Goal: Navigation & Orientation: Find specific page/section

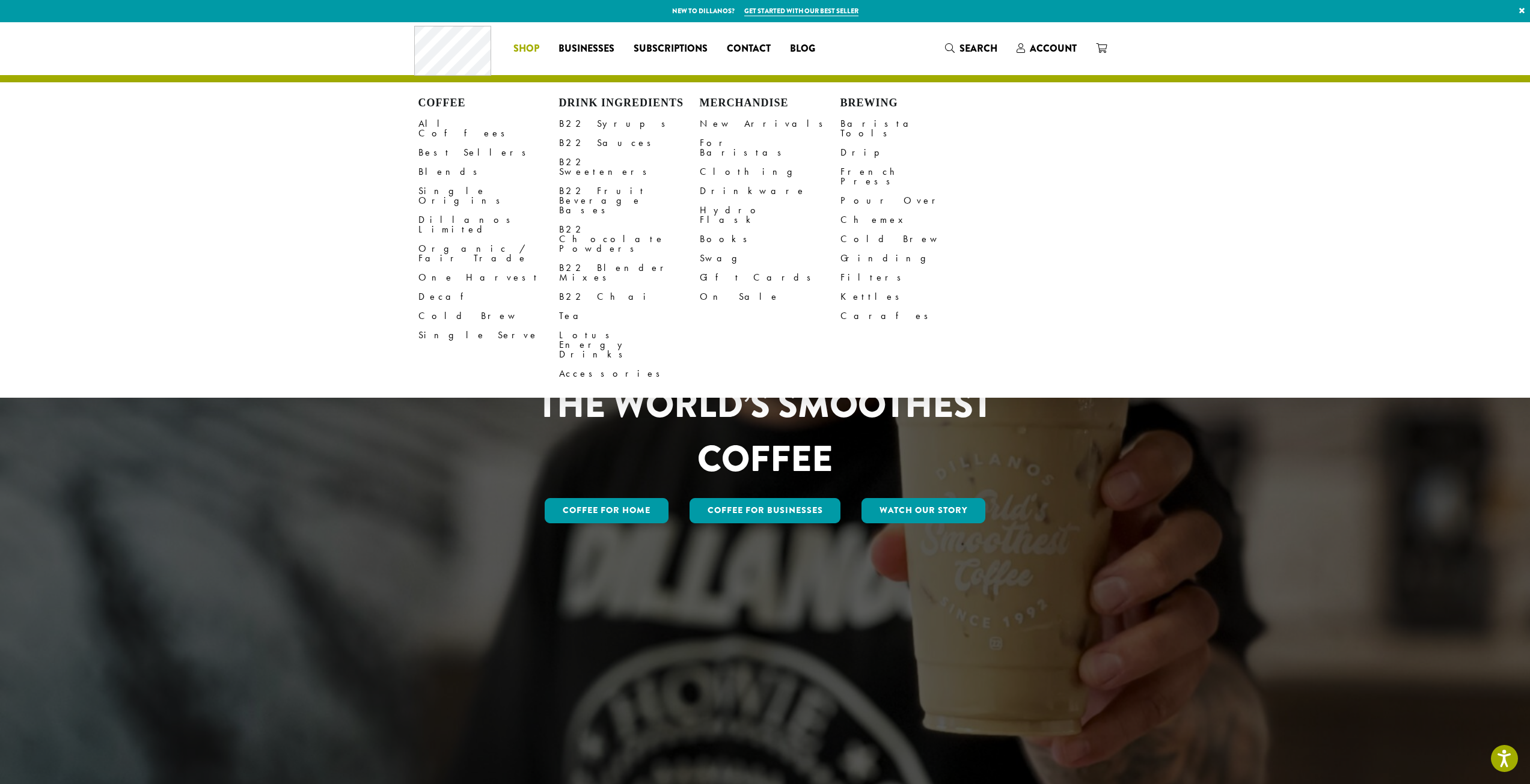
click at [523, 53] on span "Shop" at bounding box center [526, 49] width 26 height 15
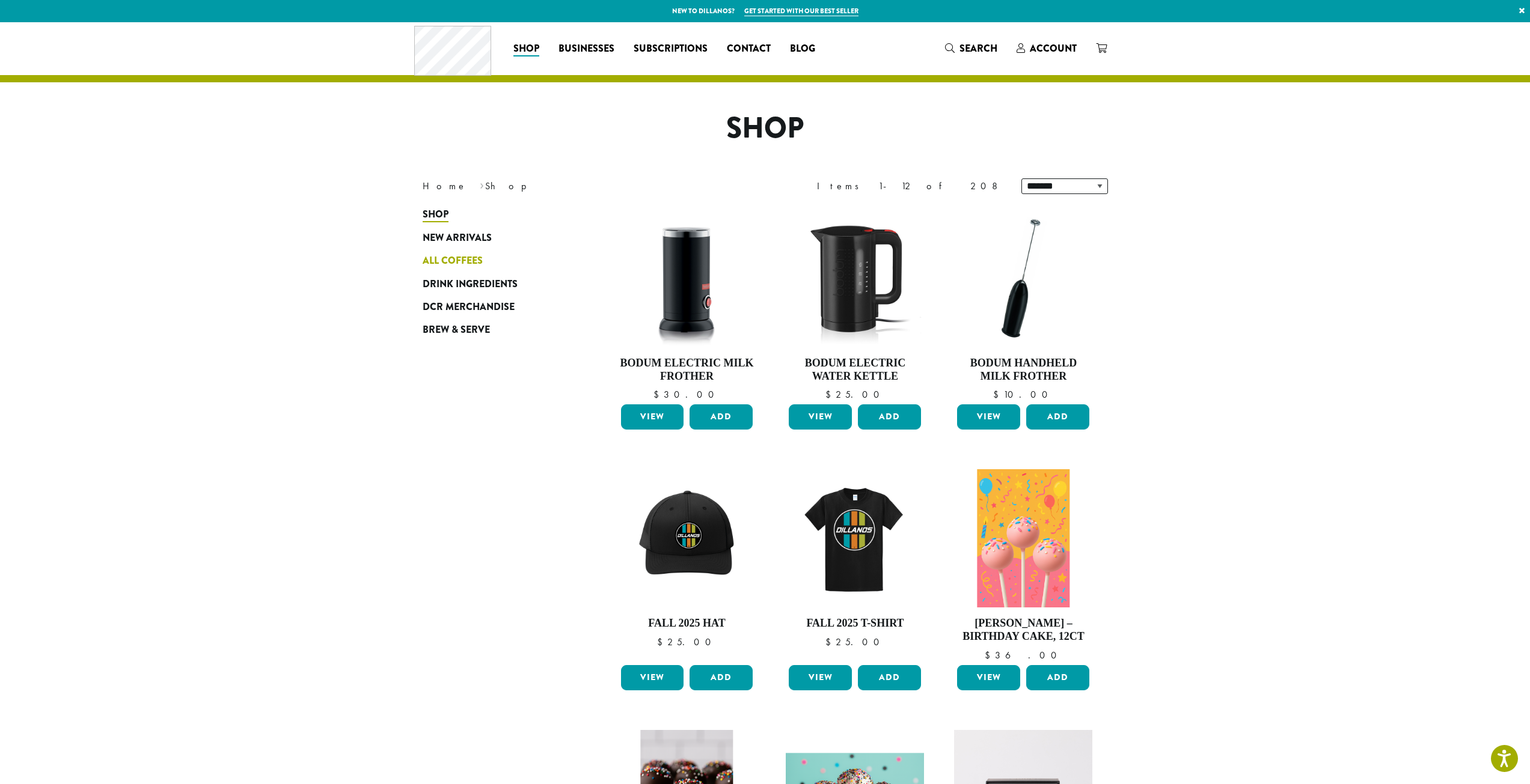
click at [453, 259] on span "All Coffees" at bounding box center [452, 261] width 60 height 15
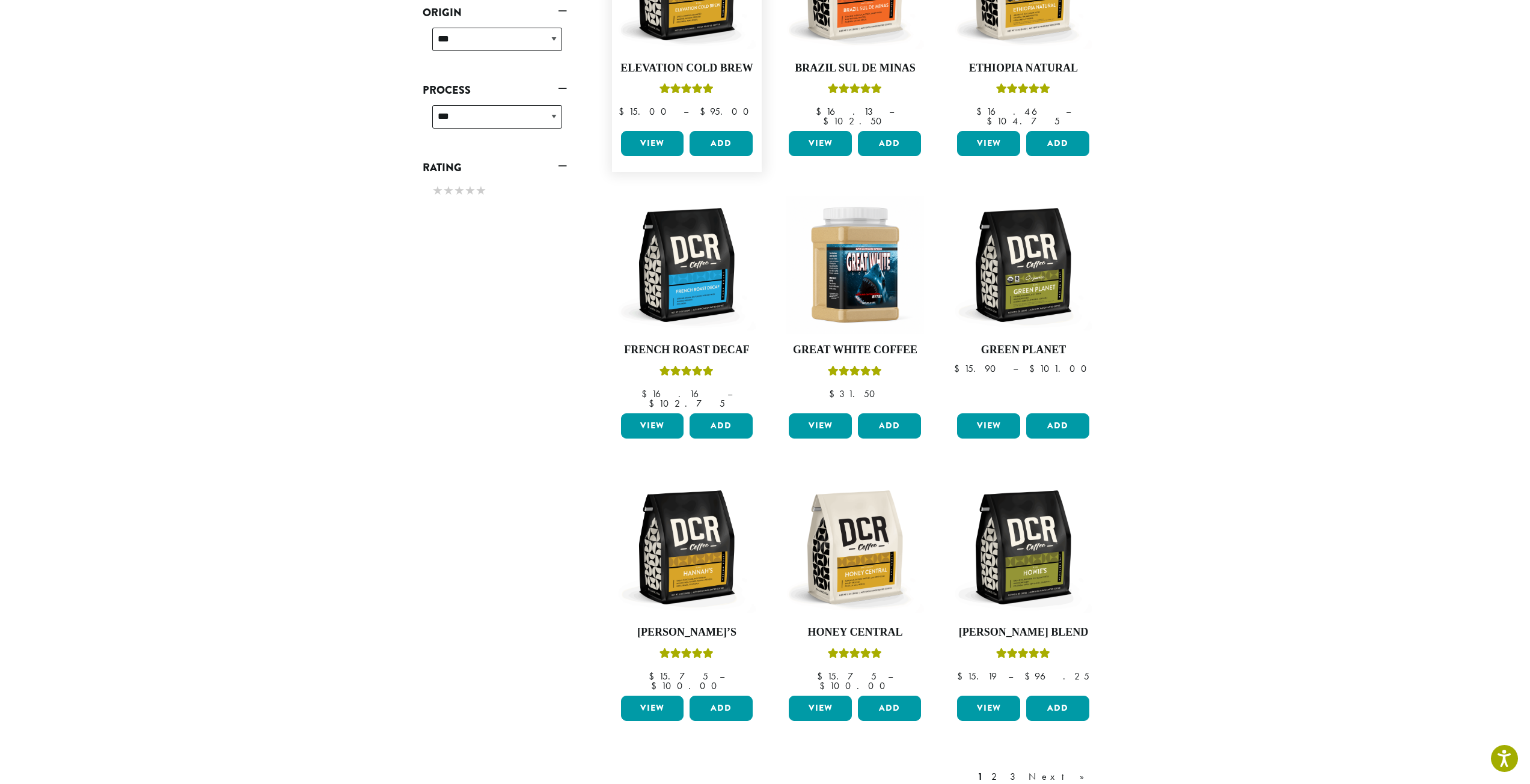
scroll to position [601, 0]
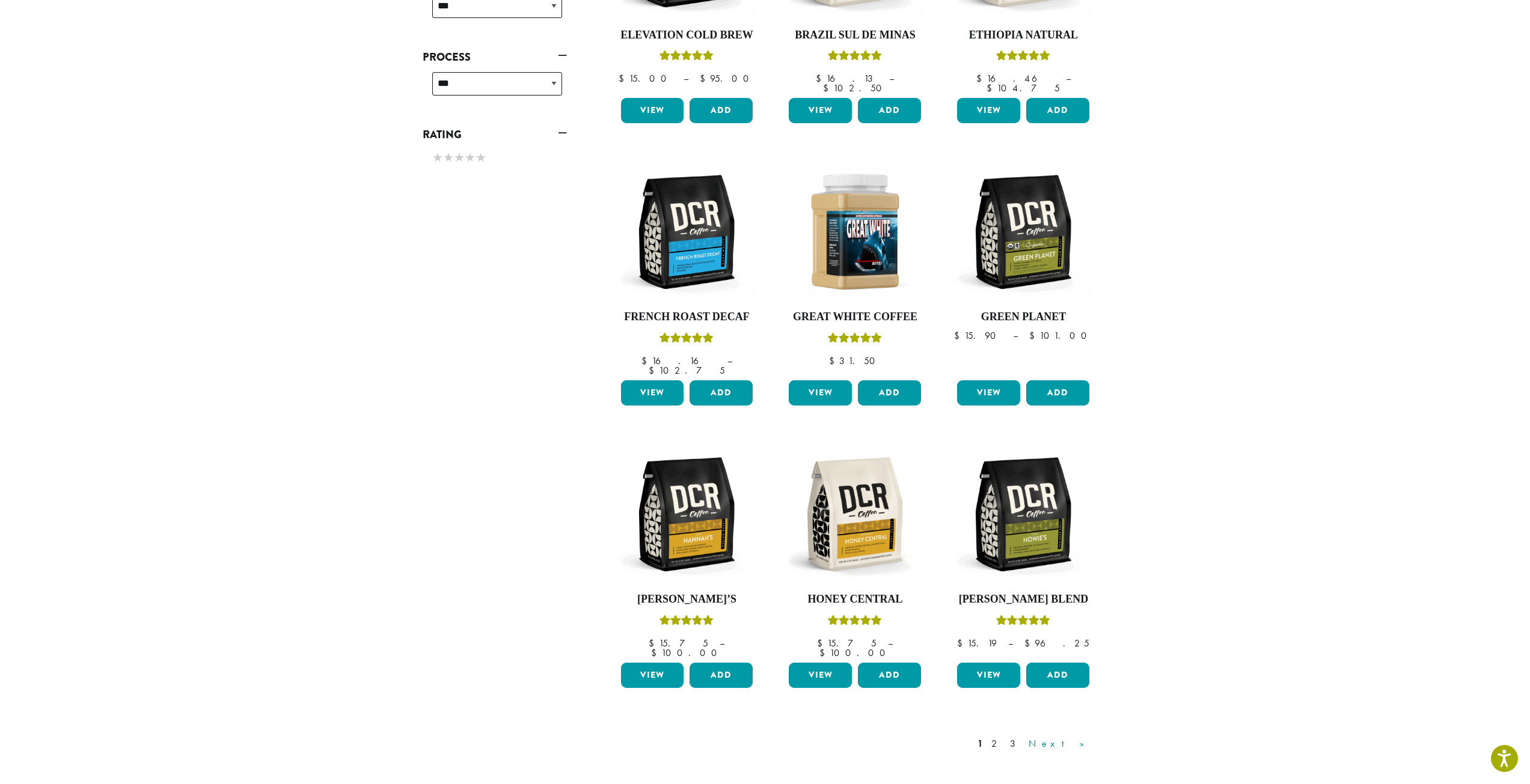
click at [1075, 737] on link "Next »" at bounding box center [1061, 744] width 69 height 15
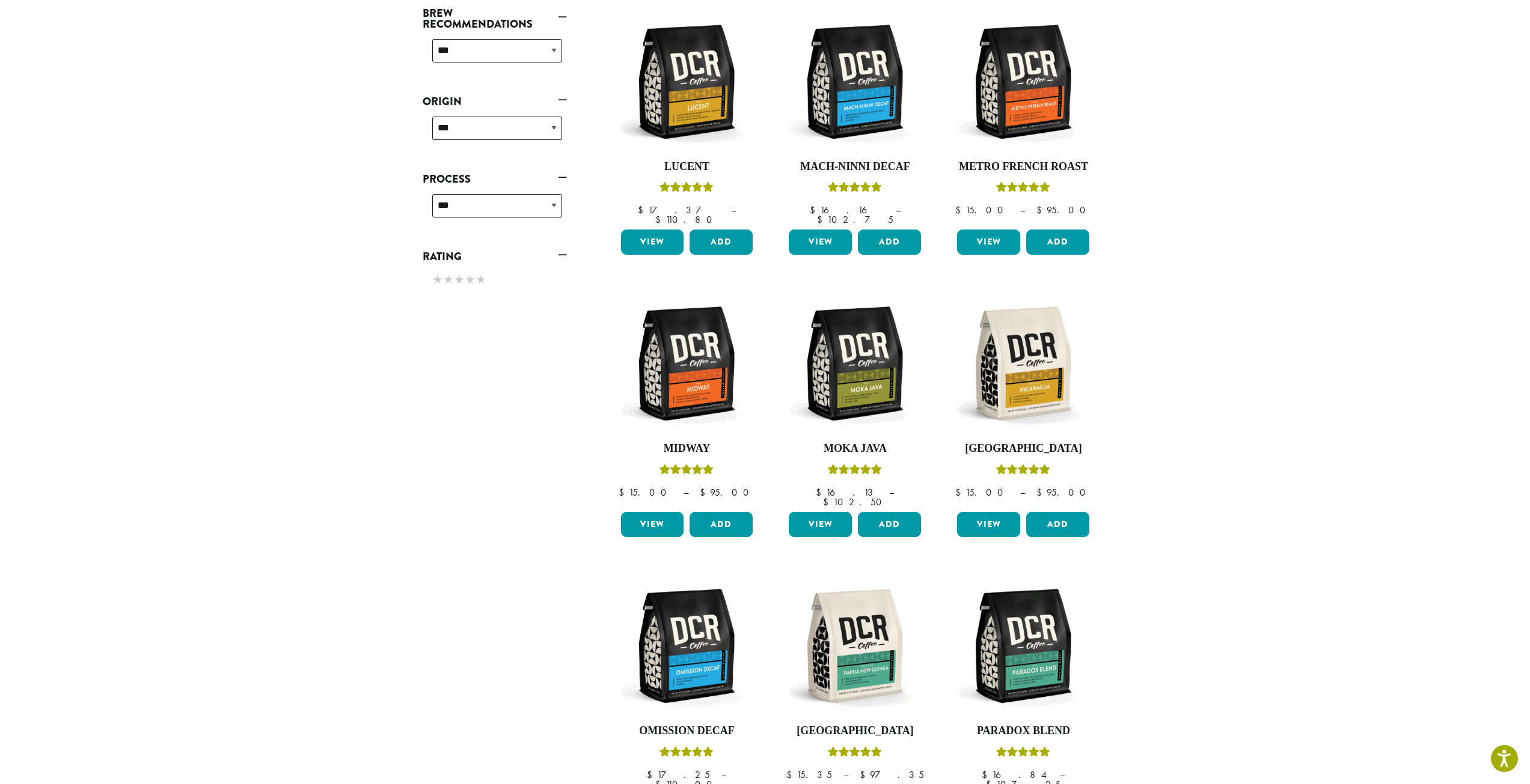
scroll to position [674, 0]
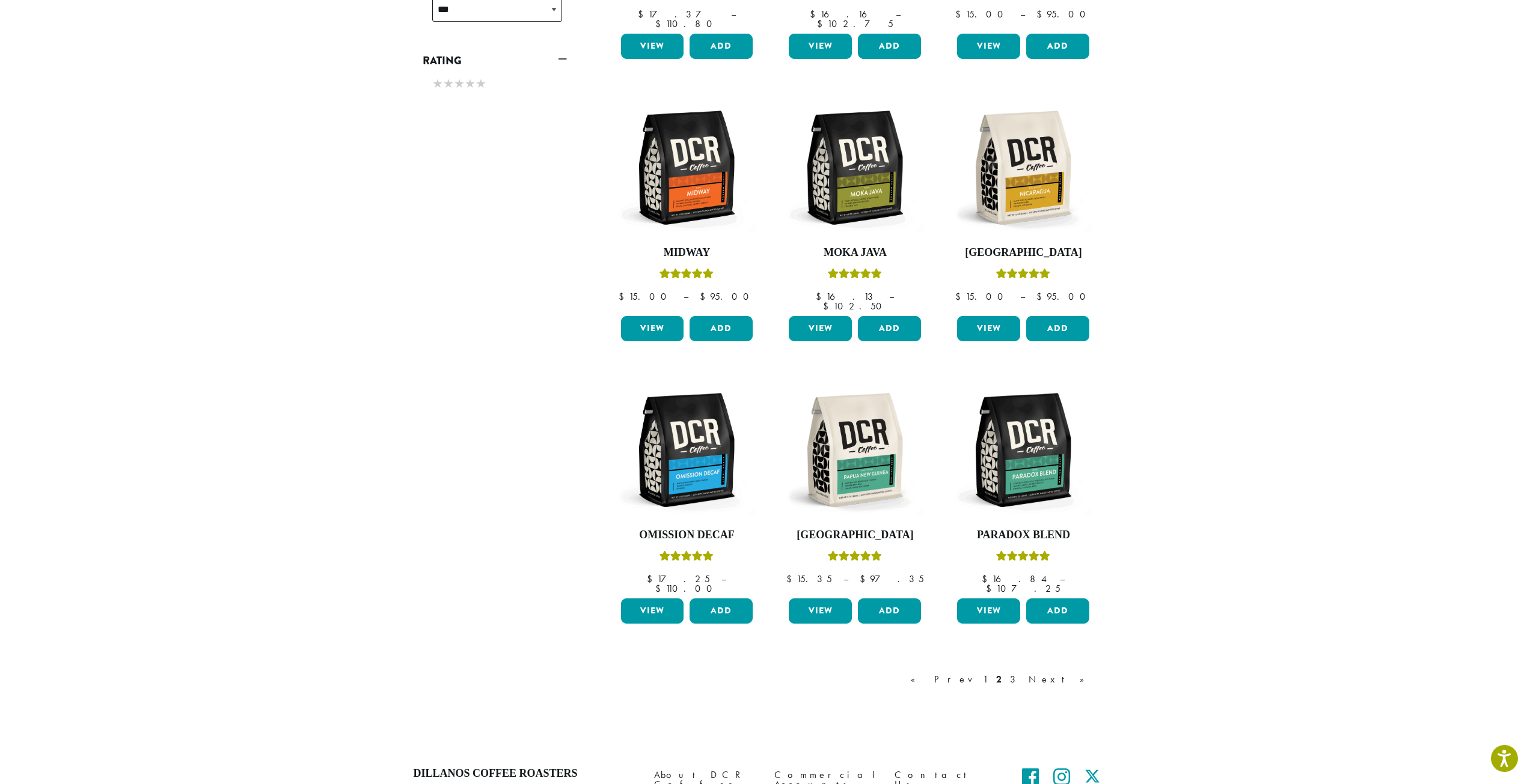
click at [1076, 672] on link "Next »" at bounding box center [1061, 679] width 69 height 15
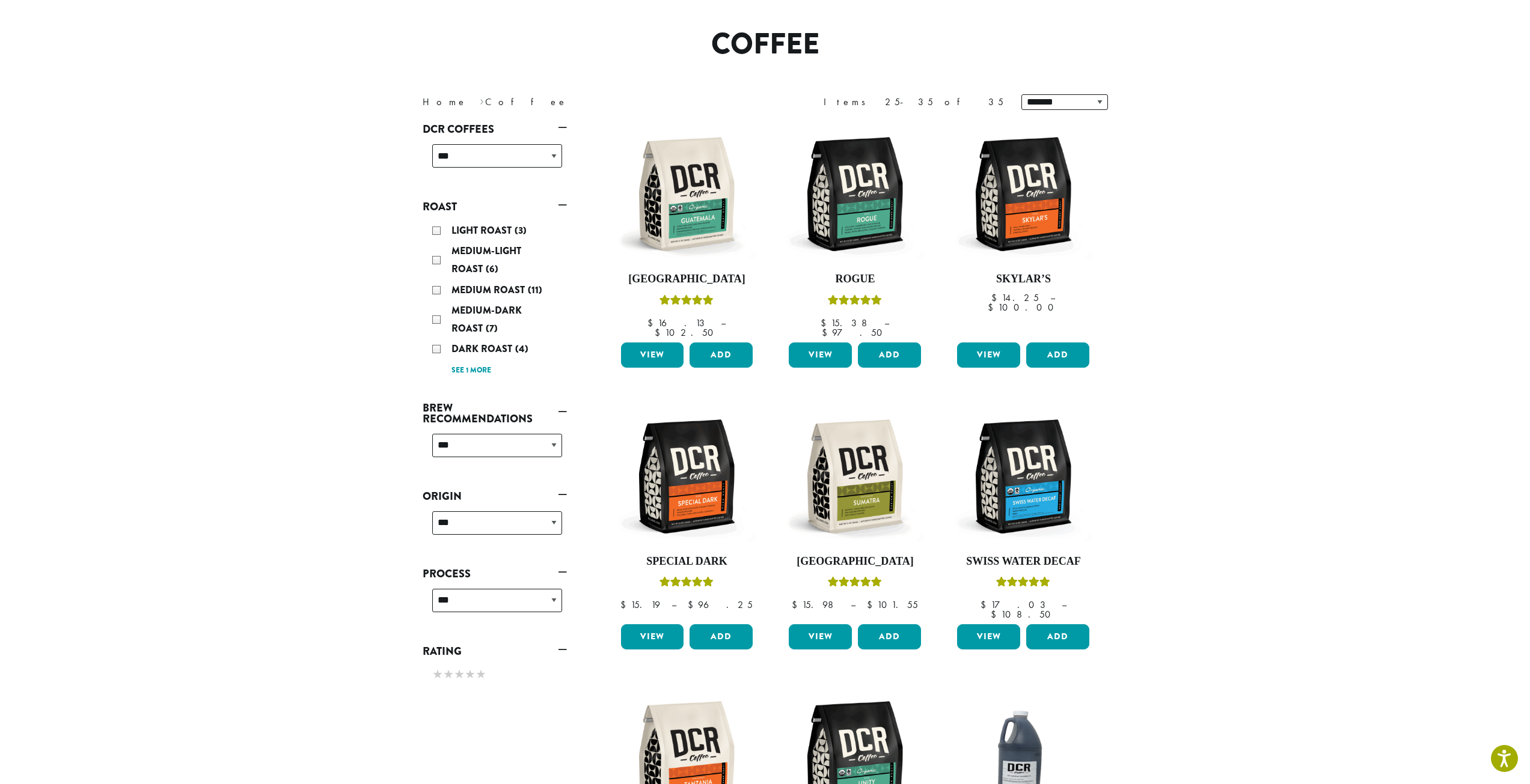
scroll to position [74, 0]
